Goal: Task Accomplishment & Management: Use online tool/utility

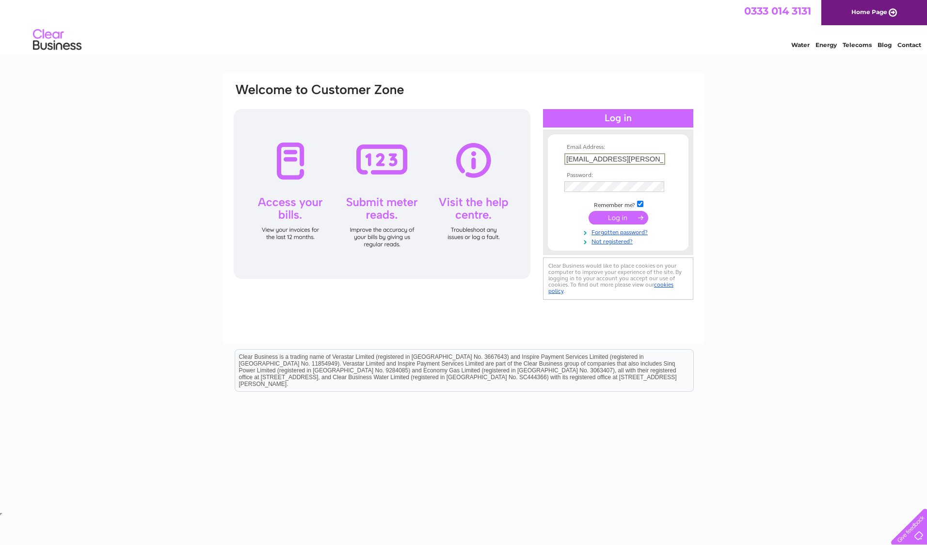
type input "[EMAIL_ADDRESS][PERSON_NAME][DOMAIN_NAME]"
click at [589, 211] on input "submit" at bounding box center [619, 218] width 60 height 14
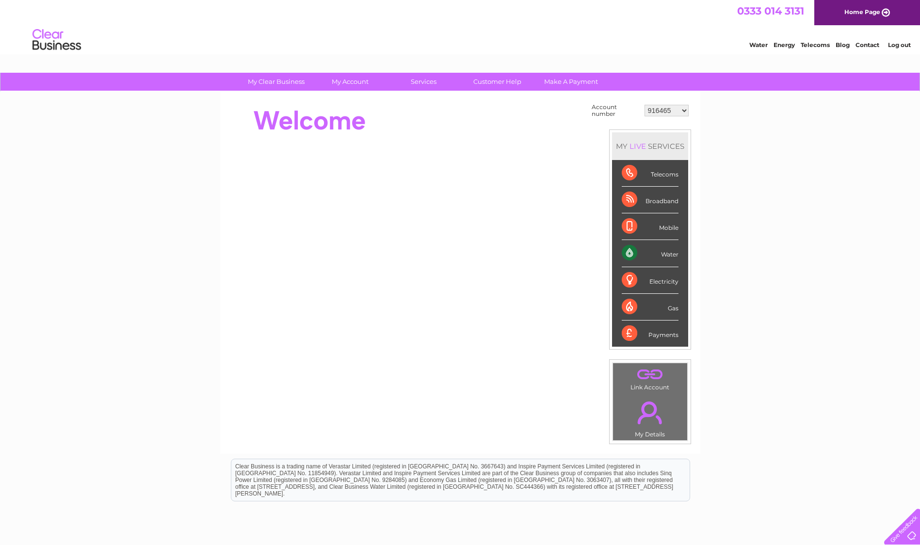
click at [687, 110] on select "916465 918797 918798 918800 918809 923099 923100 923101 938608 995922 995925 99…" at bounding box center [667, 111] width 44 height 12
select select "1129831"
click at [645, 105] on select "916465 918797 918798 918800 918809 923099 923100 923101 938608 995922 995925 99…" at bounding box center [667, 111] width 44 height 12
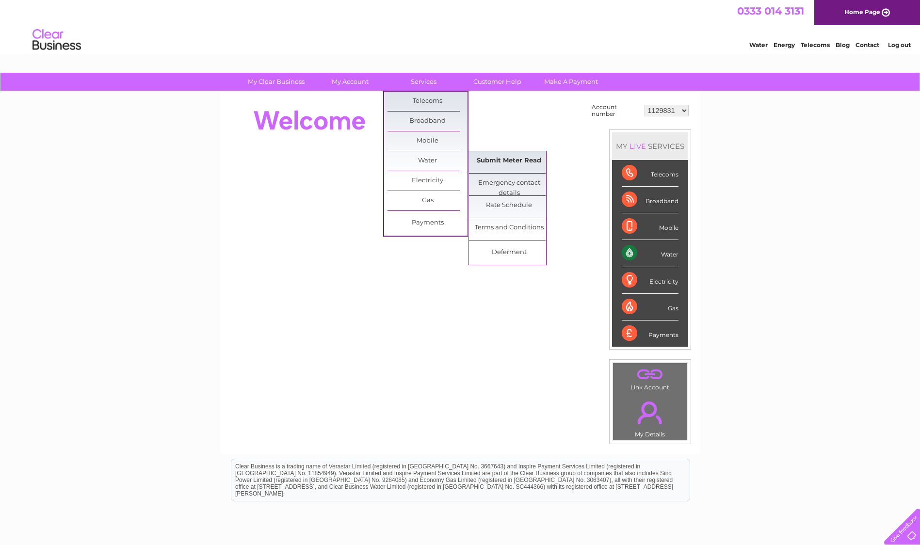
click at [487, 164] on link "Submit Meter Read" at bounding box center [509, 160] width 80 height 19
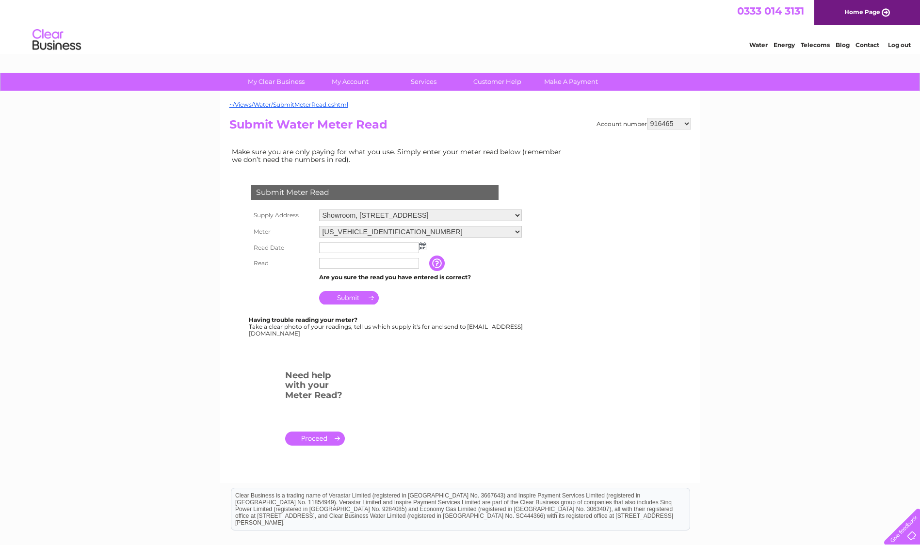
click at [688, 124] on select "916465 918797 918798 918800 918809 923099 923100 923101 938608 995922 995925 99…" at bounding box center [669, 124] width 44 height 12
select select "1129831"
click at [647, 118] on select "916465 918797 918798 918800 918809 923099 923100 923101 938608 995922 995925 99…" at bounding box center [669, 124] width 44 height 12
click at [518, 232] on select "Elster19H762679 Elster19M208294" at bounding box center [420, 232] width 203 height 13
select select "374604"
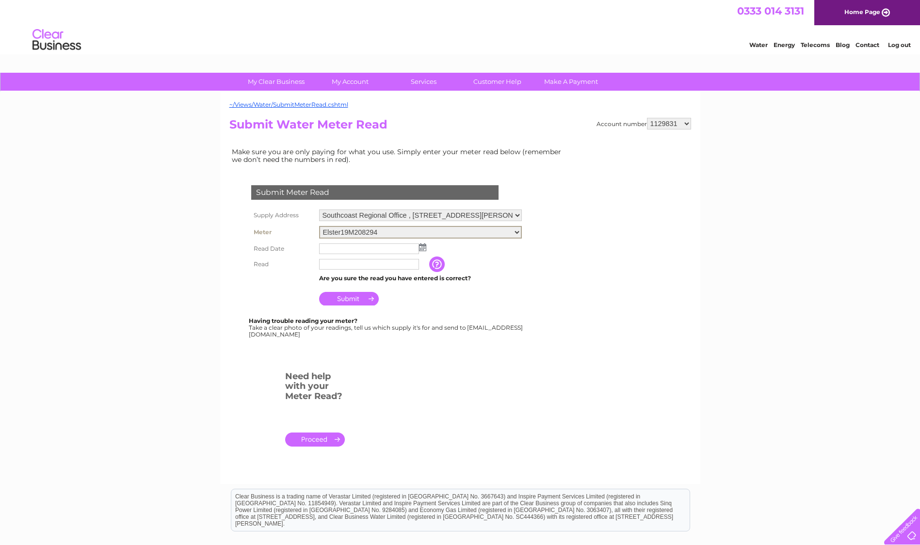
click at [319, 226] on select "Elster19H762679 Elster19M208294" at bounding box center [420, 232] width 203 height 13
click at [423, 245] on img at bounding box center [422, 247] width 7 height 8
click at [375, 285] on link "3" at bounding box center [375, 289] width 16 height 10
type input "[DATE]"
click at [357, 266] on input "text" at bounding box center [369, 263] width 100 height 11
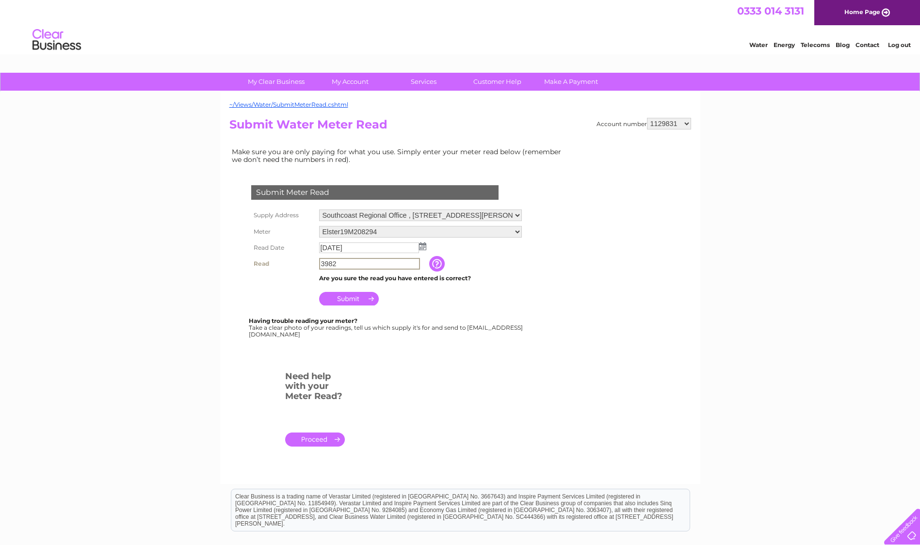
type input "3982"
click at [341, 300] on input "Submit" at bounding box center [349, 298] width 60 height 14
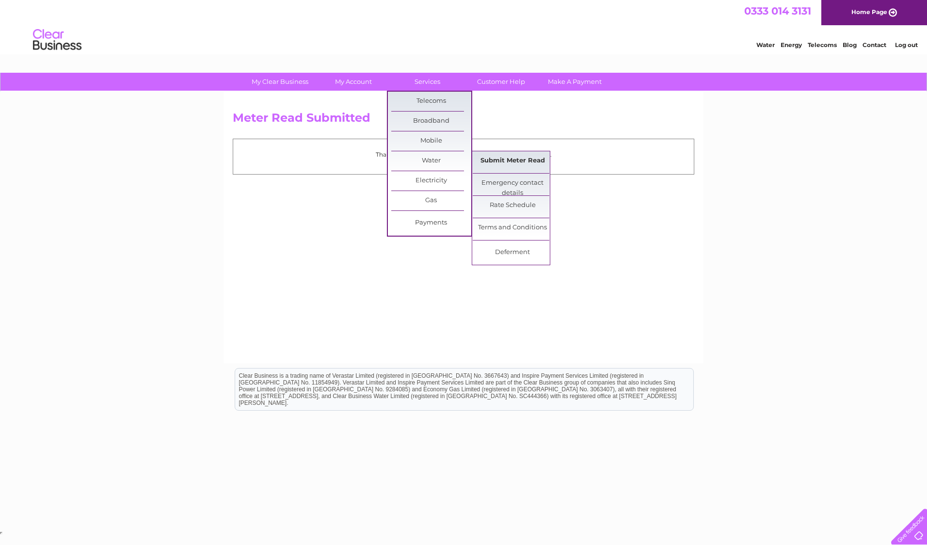
click at [500, 162] on link "Submit Meter Read" at bounding box center [513, 160] width 80 height 19
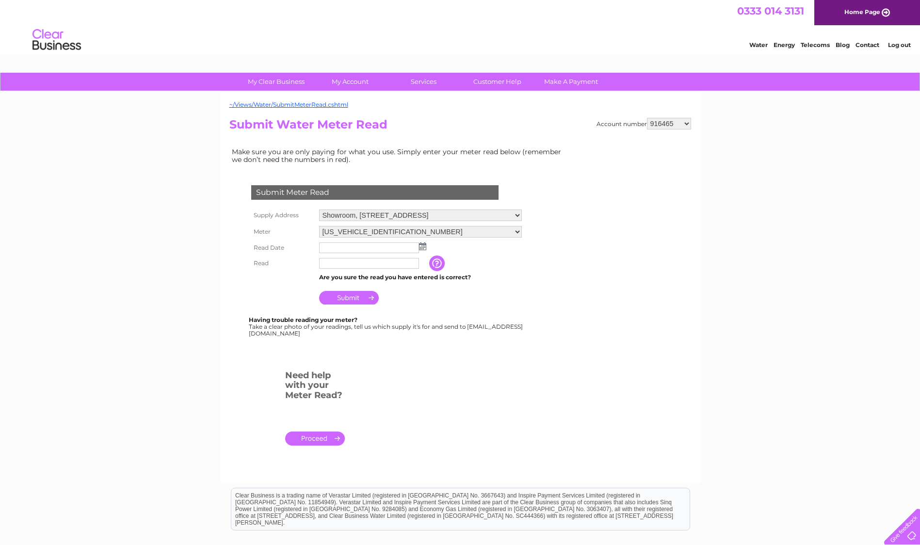
click at [686, 123] on select "916465 918797 918798 918800 918809 923099 923100 923101 938608 995922 995925 99…" at bounding box center [669, 124] width 44 height 12
select select "1129831"
click at [647, 118] on select "916465 918797 918798 918800 918809 923099 923100 923101 938608 995922 995925 99…" at bounding box center [669, 124] width 44 height 12
click at [516, 232] on select "Elster19H762679 Elster19M208294" at bounding box center [420, 232] width 203 height 13
click at [516, 231] on select "Elster19H762679 Elster19M208294" at bounding box center [420, 232] width 203 height 13
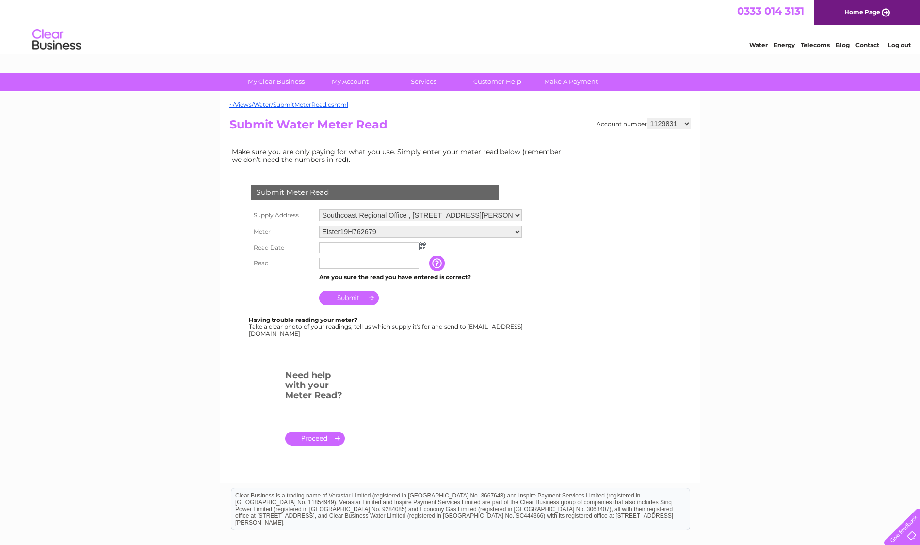
click at [423, 248] on img at bounding box center [422, 247] width 7 height 8
click at [374, 290] on link "3" at bounding box center [375, 289] width 16 height 10
type input "2025/09/03"
click at [332, 267] on input "text" at bounding box center [369, 264] width 101 height 12
type input "28805"
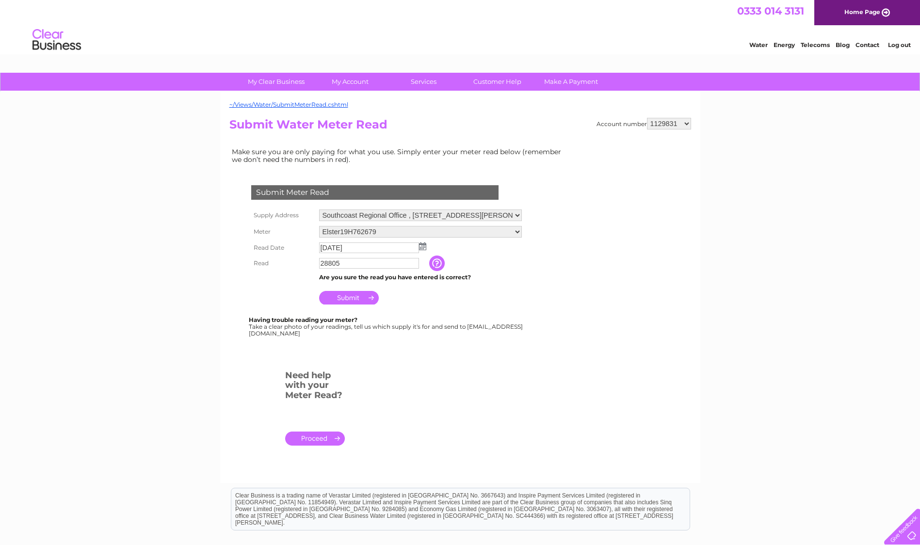
click at [340, 299] on input "Submit" at bounding box center [349, 298] width 60 height 14
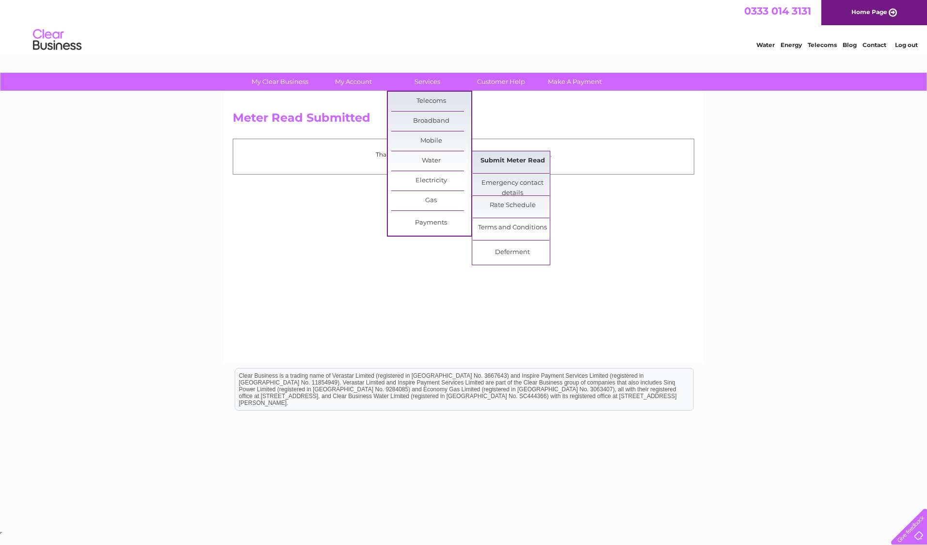
click at [503, 158] on link "Submit Meter Read" at bounding box center [513, 160] width 80 height 19
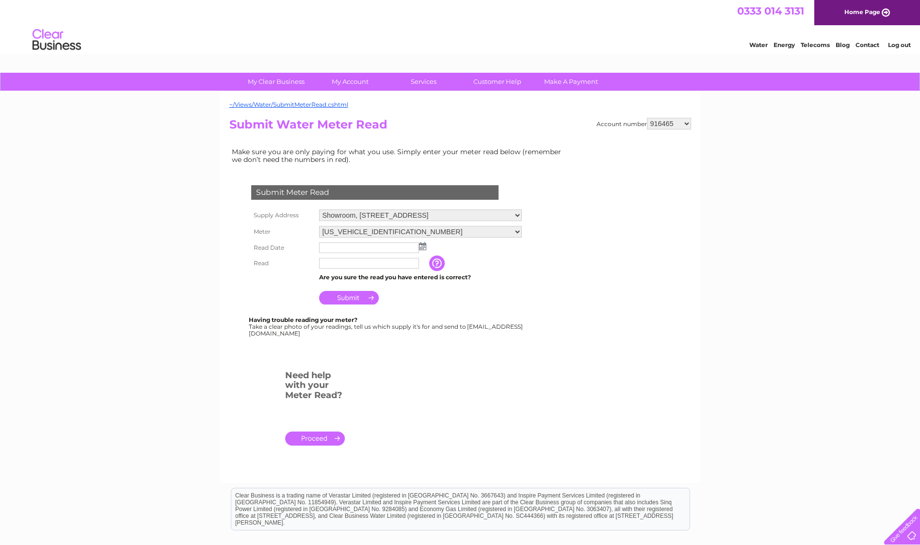
click at [682, 122] on select "916465 918797 918798 918800 918809 923099 923100 923101 938608 995922 995925 99…" at bounding box center [669, 124] width 44 height 12
select select "1129831"
click at [647, 118] on select "916465 918797 918798 918800 918809 923099 923100 923101 938608 995922 995925 99…" at bounding box center [669, 124] width 44 height 12
click at [516, 232] on select "Elster19H762679 Elster19M208294" at bounding box center [420, 232] width 203 height 13
